Goal: Navigation & Orientation: Find specific page/section

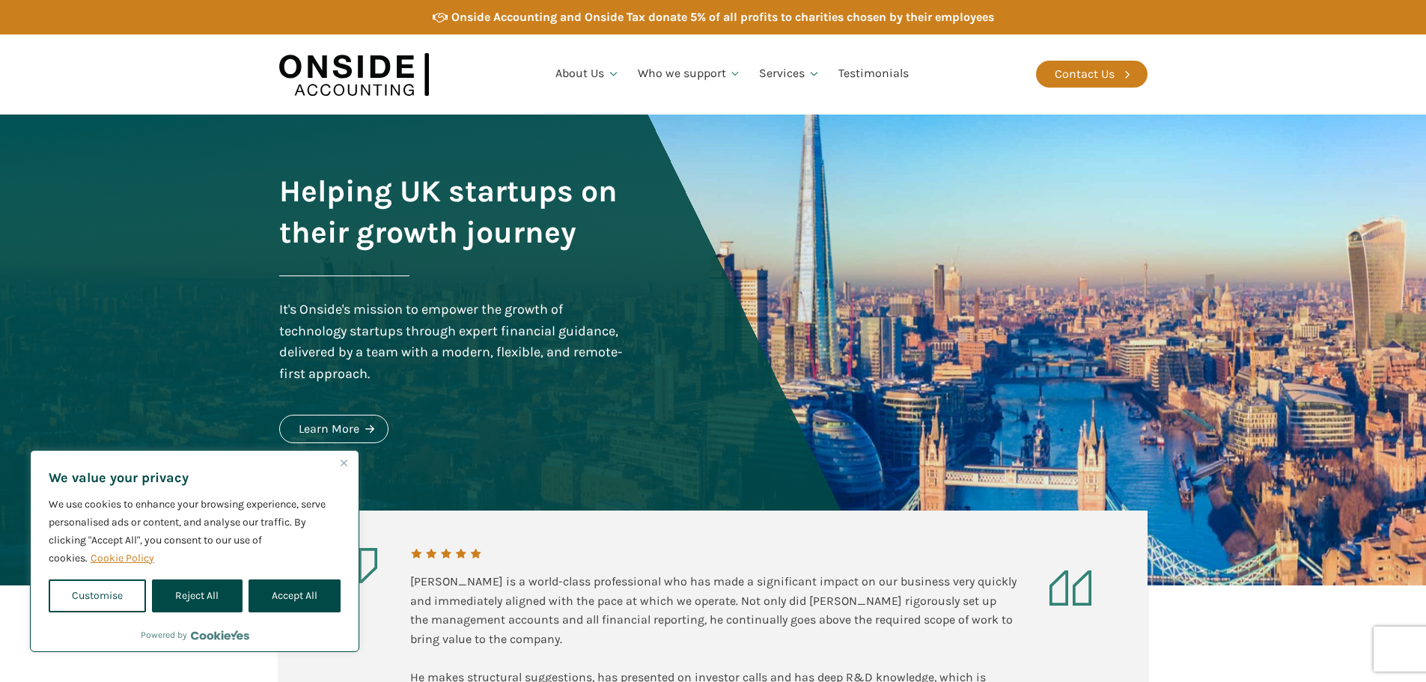
click at [345, 451] on div "We value your privacy We use cookies to enhance your browsing experience, serve…" at bounding box center [195, 536] width 328 height 171
click at [597, 84] on link "About Us" at bounding box center [587, 74] width 82 height 51
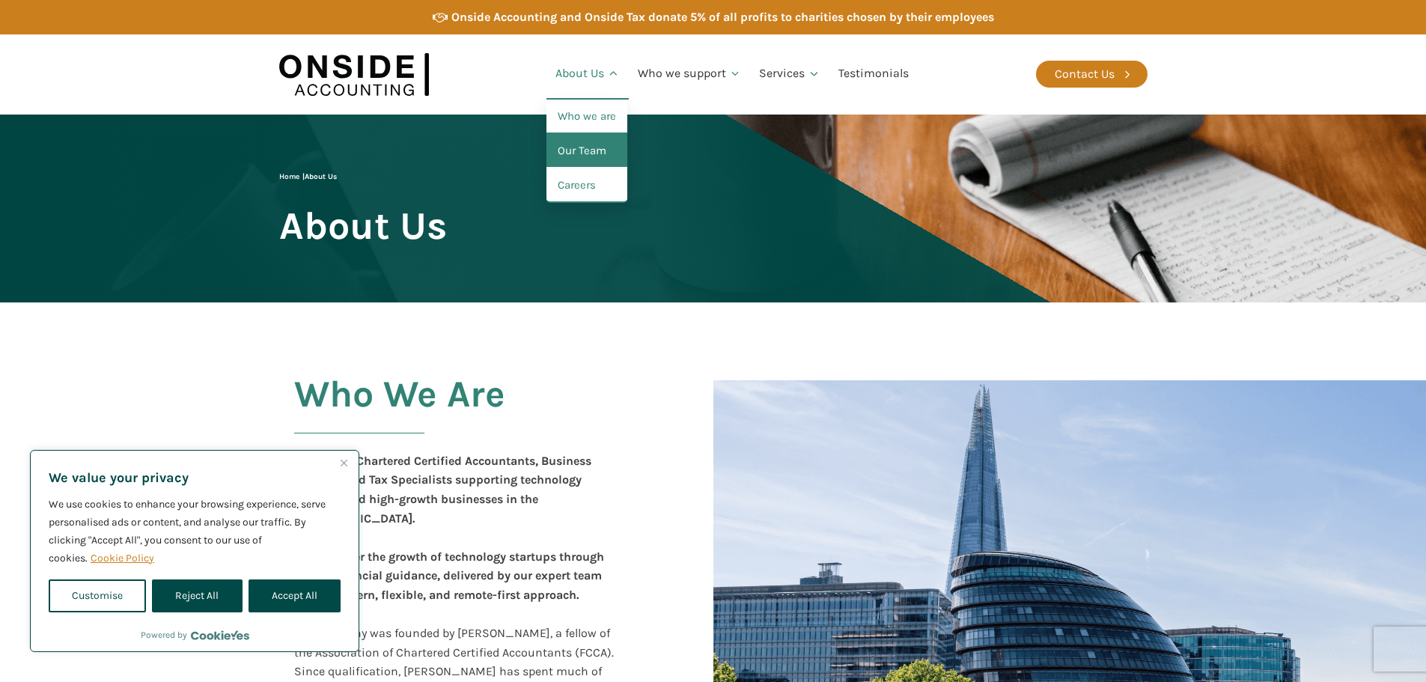
click at [580, 147] on link "Our Team" at bounding box center [586, 151] width 81 height 34
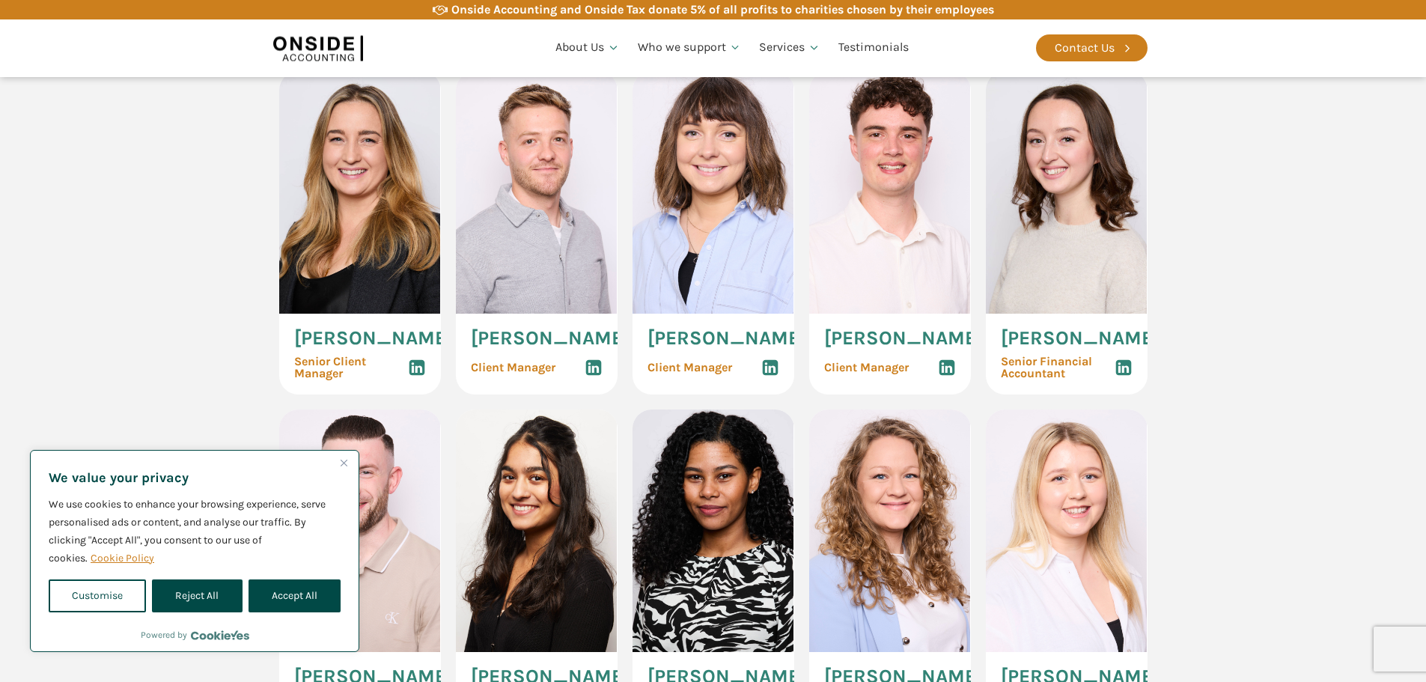
scroll to position [1572, 0]
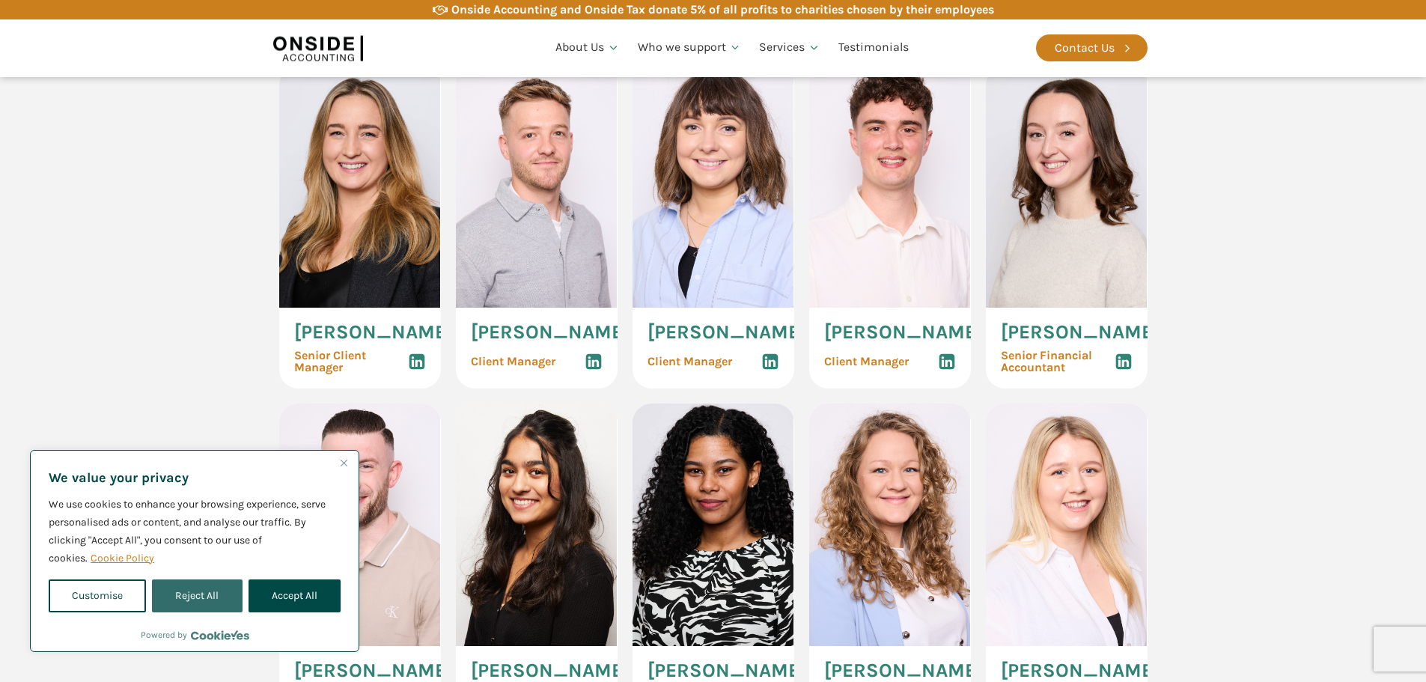
click at [198, 593] on button "Reject All" at bounding box center [197, 595] width 90 height 33
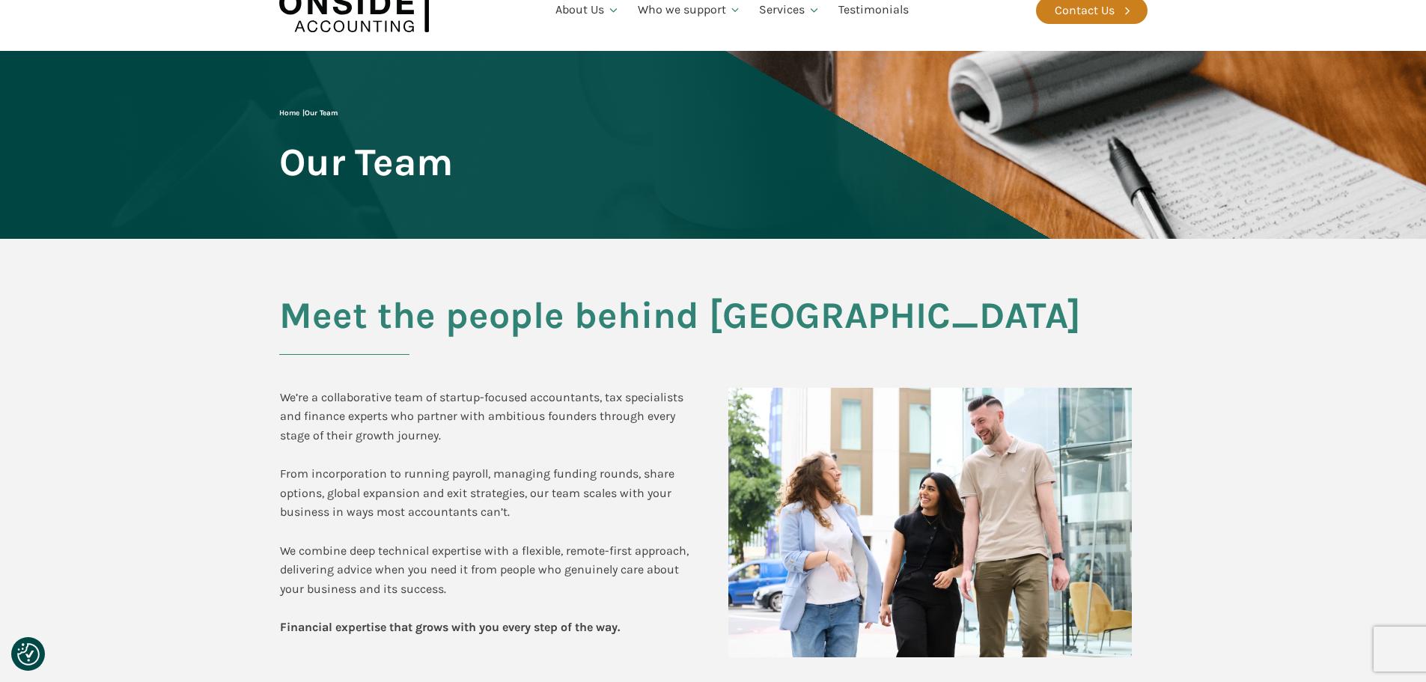
scroll to position [0, 0]
